Goal: Find specific page/section

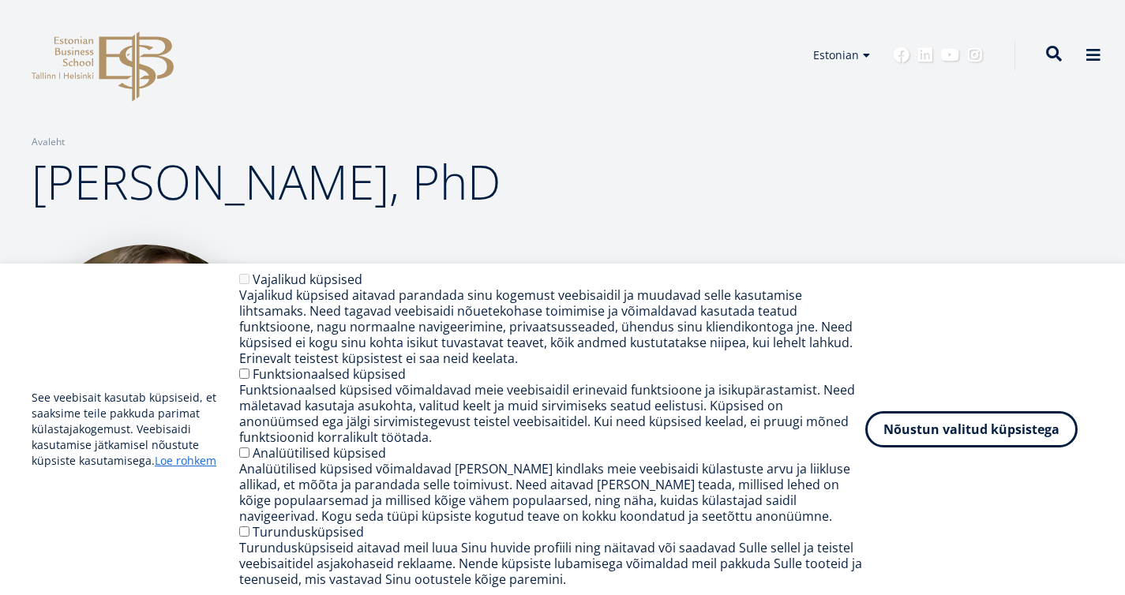
click at [1046, 49] on span at bounding box center [1054, 54] width 16 height 16
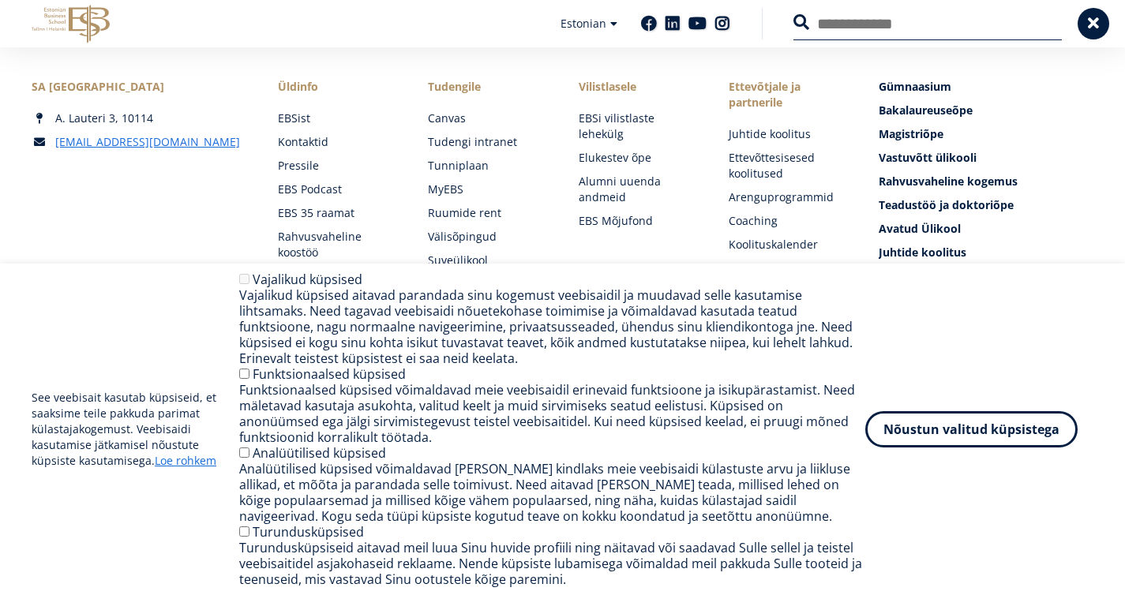
click at [793, 14] on button at bounding box center [801, 22] width 16 height 16
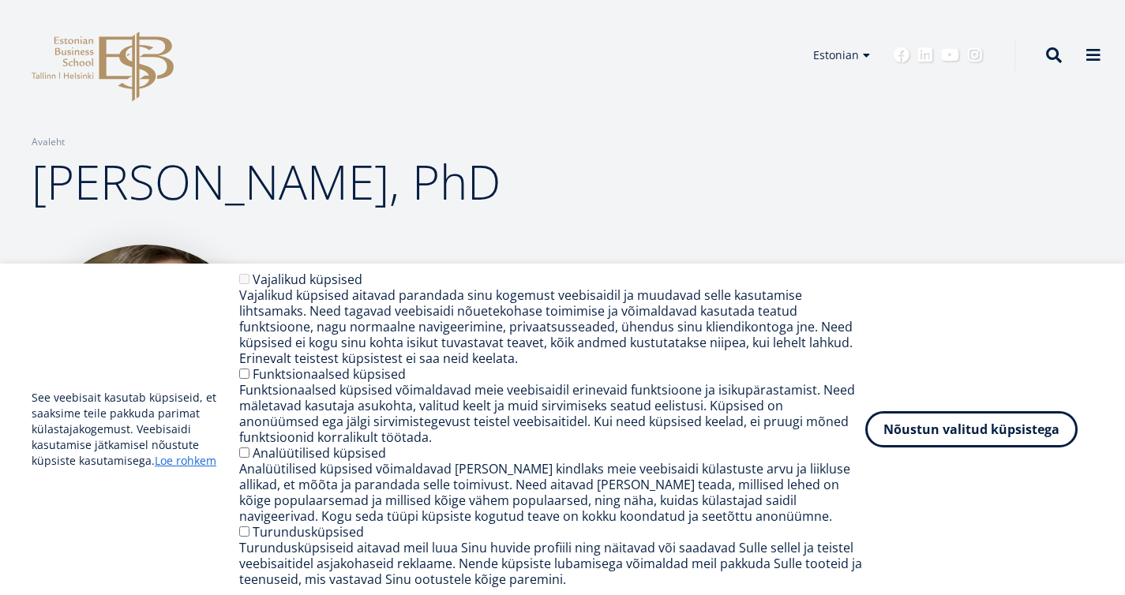
click at [1036, 55] on div "EBS Logo Created with Sketch. Kasutaja konto menüü Admin Estonian Estonian Engl…" at bounding box center [562, 55] width 1125 height 47
click at [1046, 55] on span at bounding box center [1054, 54] width 16 height 16
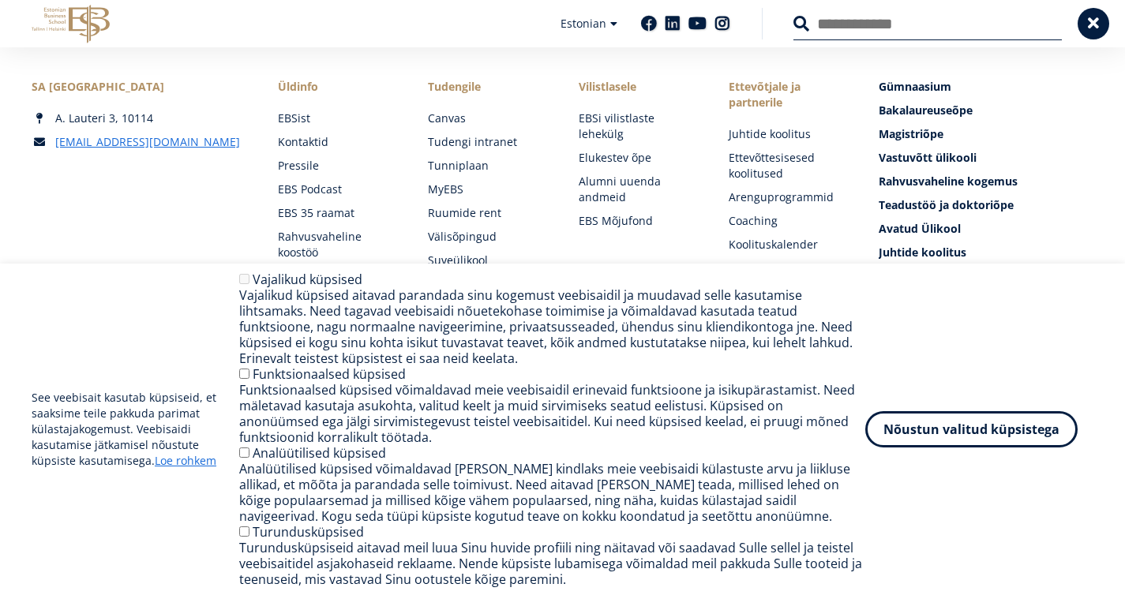
click at [891, 27] on input "Otsing" at bounding box center [927, 23] width 268 height 33
type input "**********"
